Goal: Transaction & Acquisition: Purchase product/service

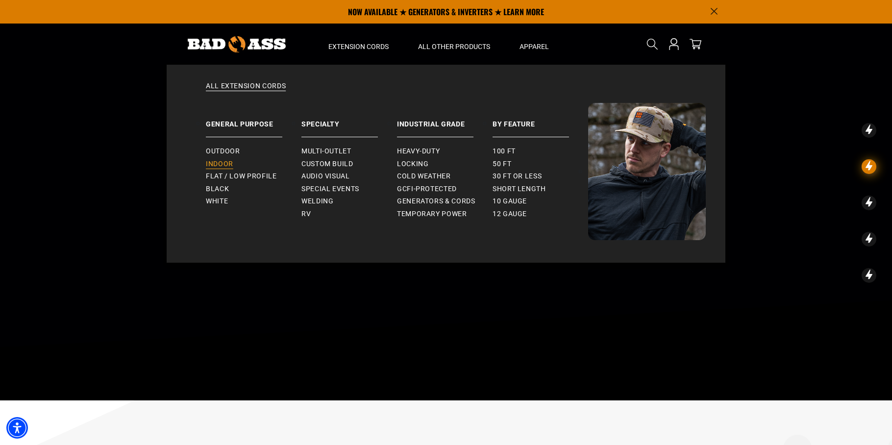
click at [224, 160] on span "Indoor" at bounding box center [219, 164] width 27 height 9
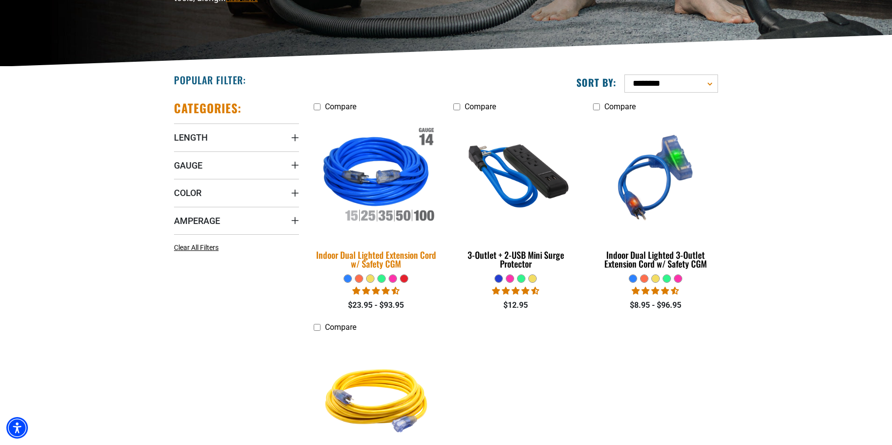
scroll to position [184, 0]
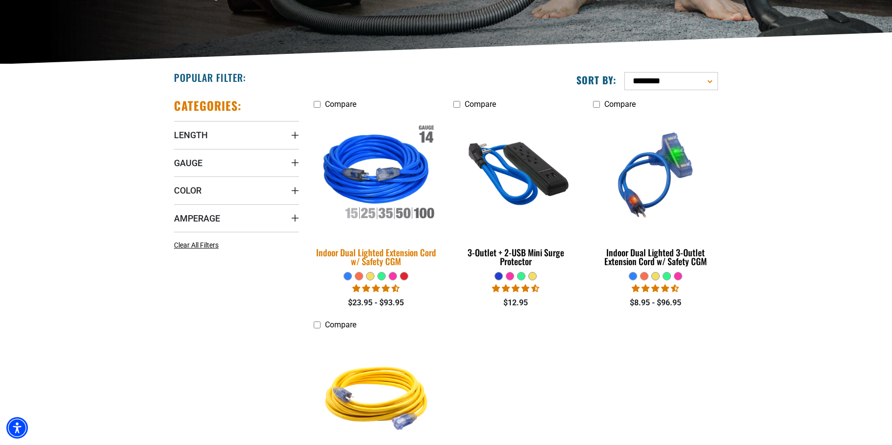
click at [395, 192] on img at bounding box center [376, 174] width 137 height 125
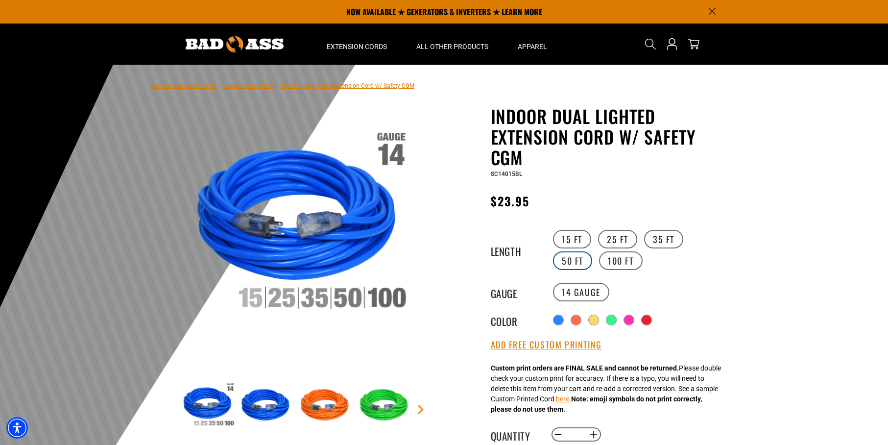
click at [592, 251] on label "50 FT" at bounding box center [572, 260] width 39 height 19
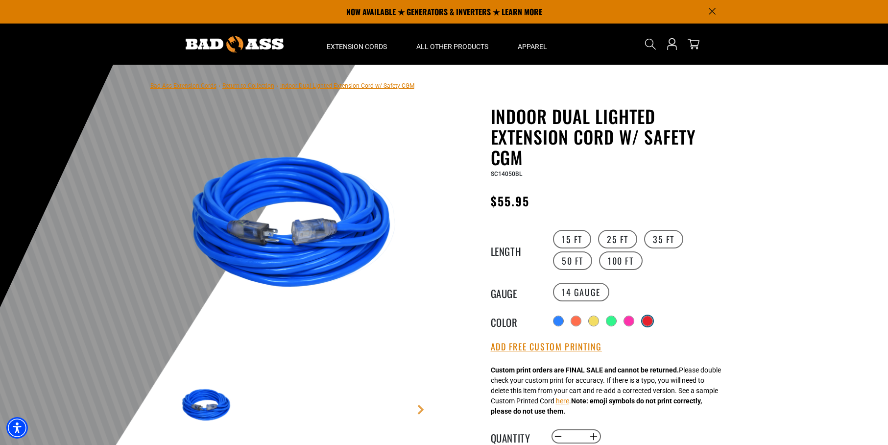
click at [651, 321] on div at bounding box center [648, 321] width 10 height 10
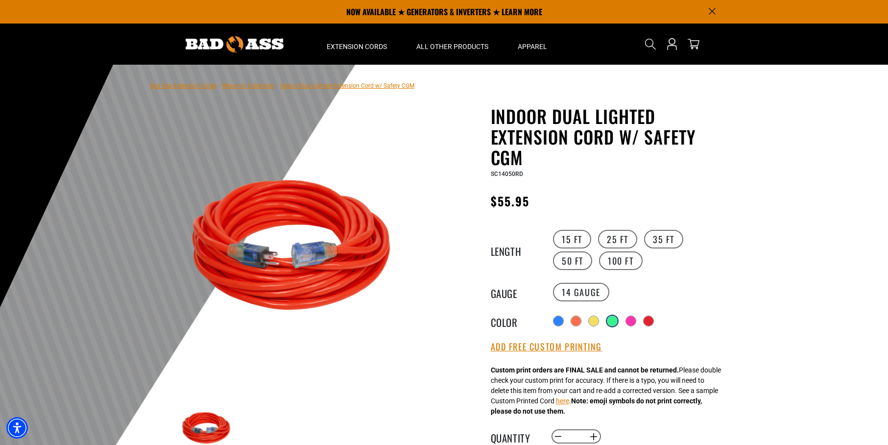
click at [613, 318] on div at bounding box center [613, 321] width 10 height 10
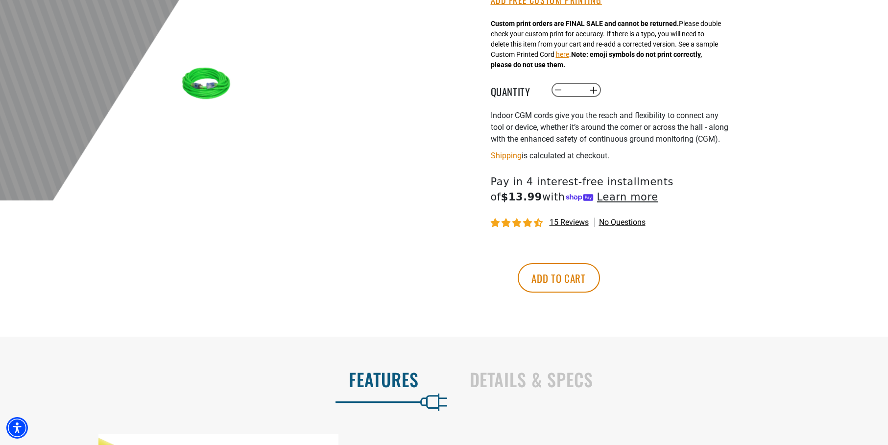
scroll to position [347, 0]
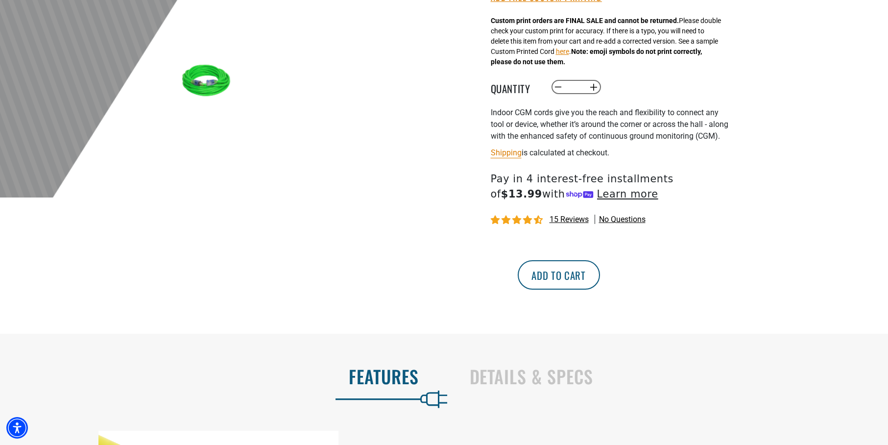
click at [600, 286] on button "Add to cart" at bounding box center [559, 274] width 82 height 29
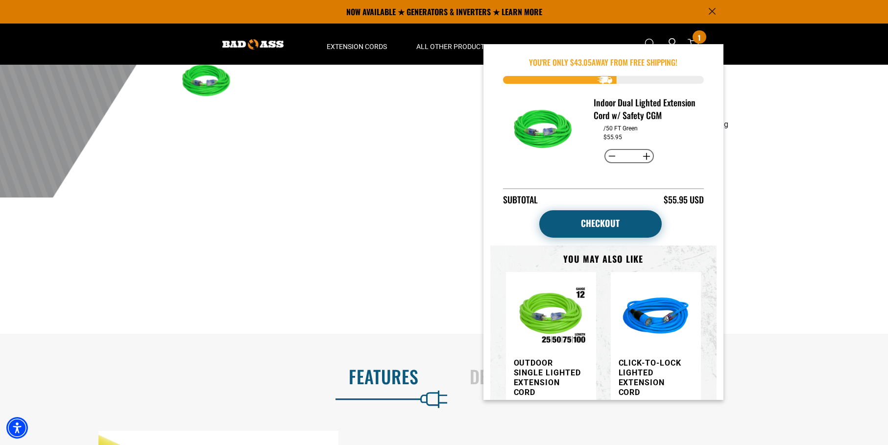
click at [589, 235] on link "Checkout" at bounding box center [601, 223] width 123 height 27
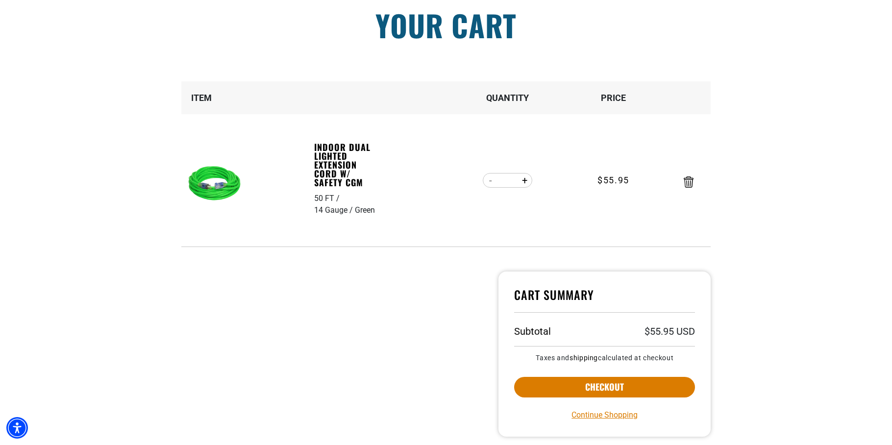
scroll to position [165, 0]
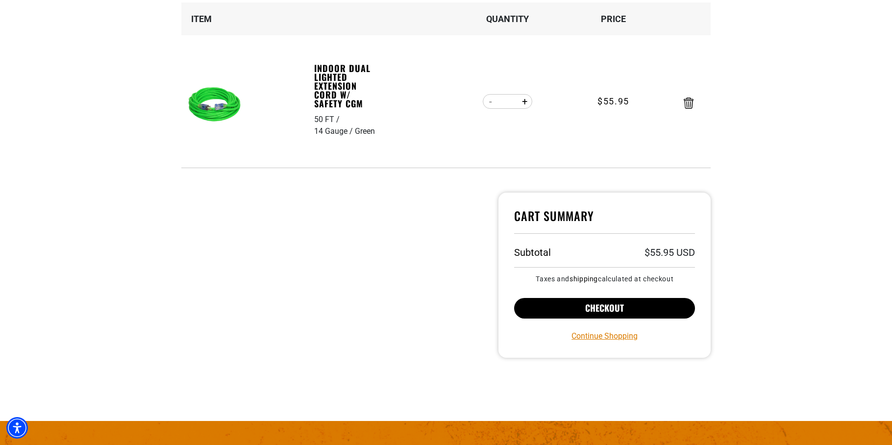
click at [631, 303] on button "Checkout" at bounding box center [604, 308] width 181 height 21
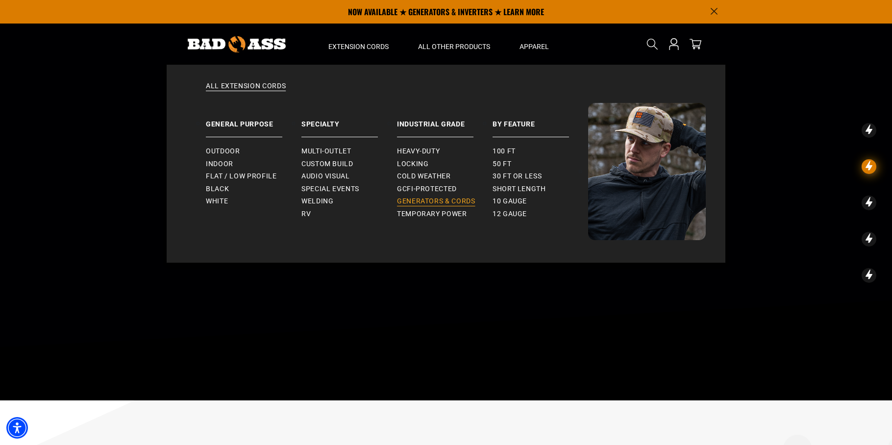
click at [410, 200] on span "Generators & Cords" at bounding box center [436, 201] width 78 height 9
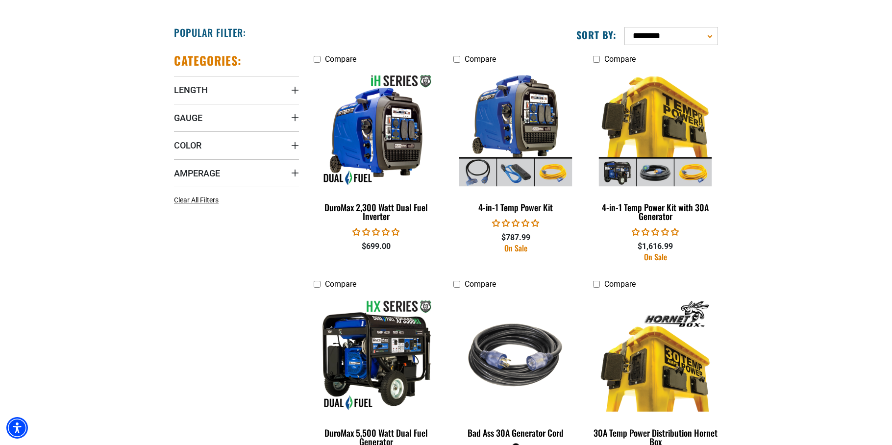
scroll to position [524, 0]
